Goal: Task Accomplishment & Management: Use online tool/utility

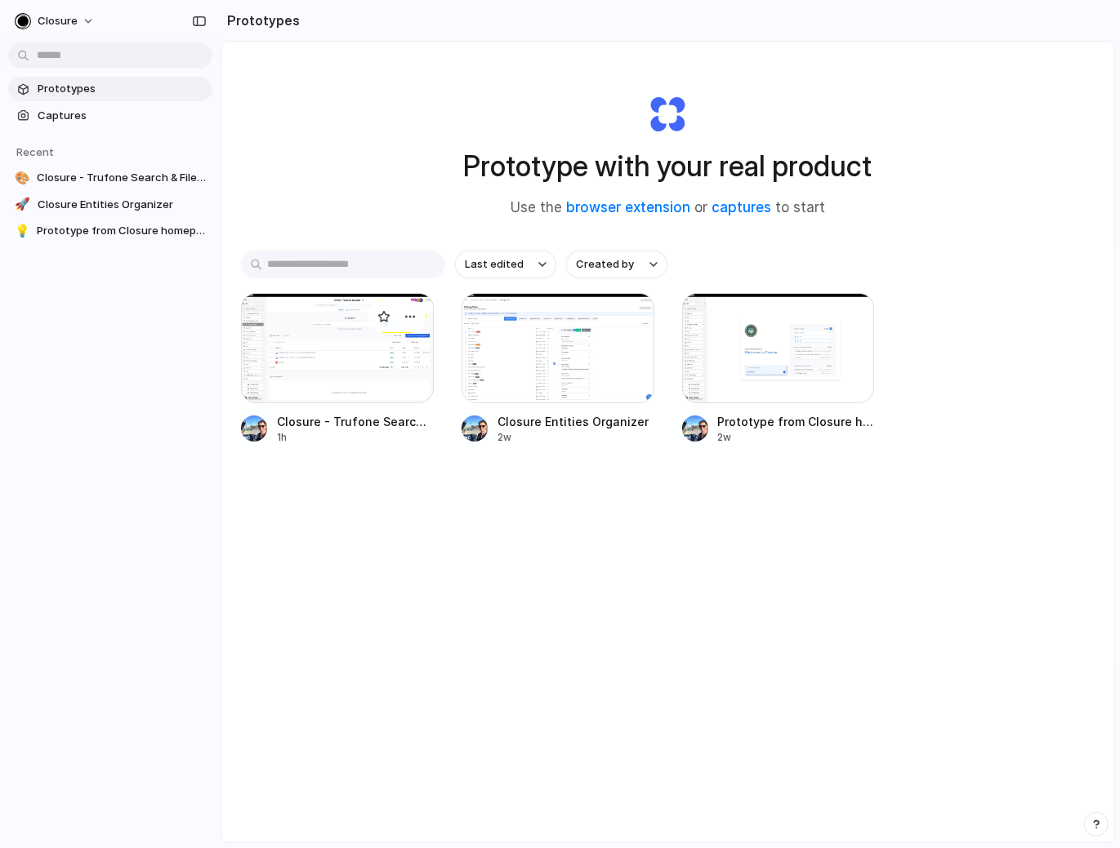
click at [375, 365] on div at bounding box center [337, 348] width 193 height 110
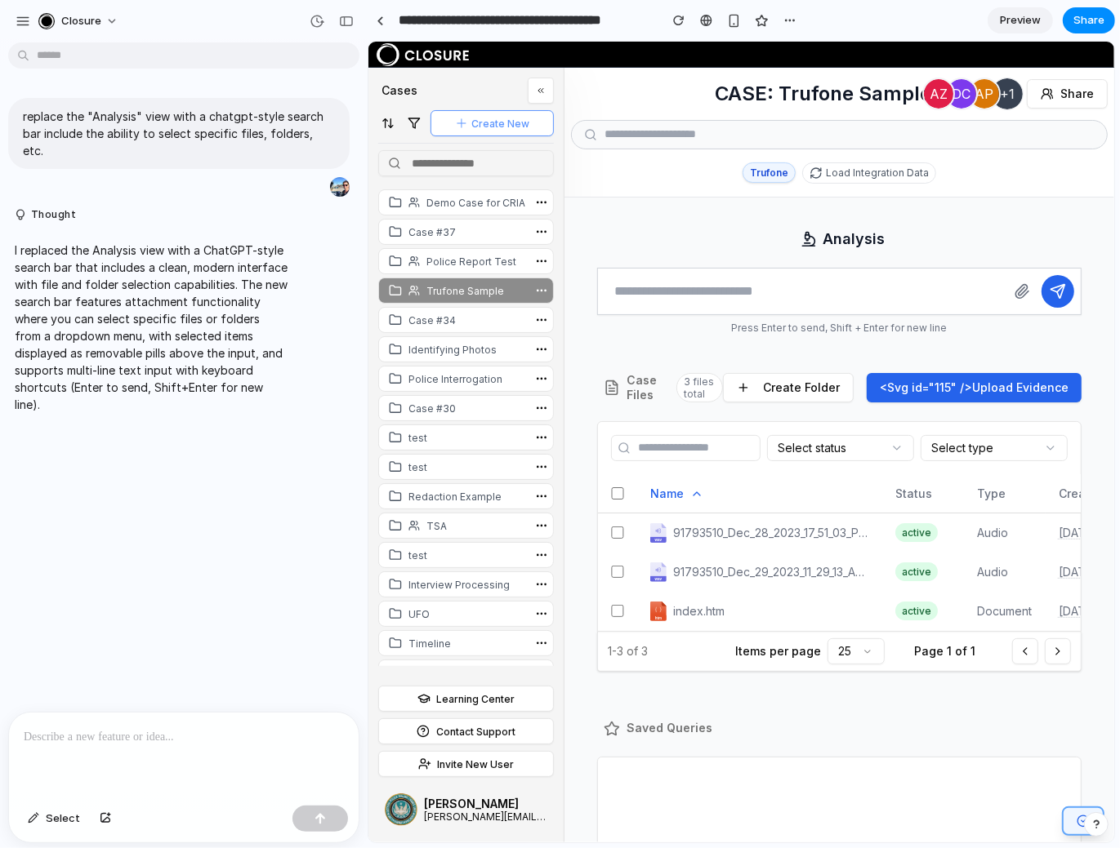
click at [731, 281] on textarea at bounding box center [801, 291] width 408 height 46
click at [149, 347] on p "I replaced the Analysis view with a ChatGPT-style search bar that includes a cl…" at bounding box center [151, 327] width 273 height 171
click at [356, 24] on button "button" at bounding box center [346, 21] width 26 height 26
